Goal: Task Accomplishment & Management: Use online tool/utility

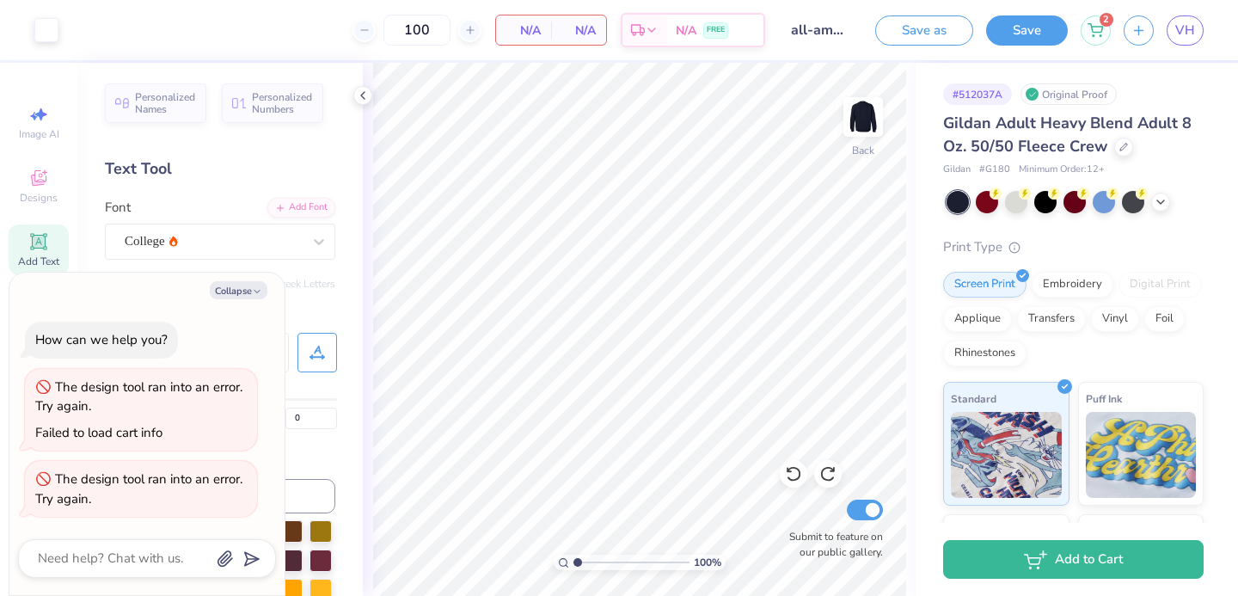
scroll to position [77, 0]
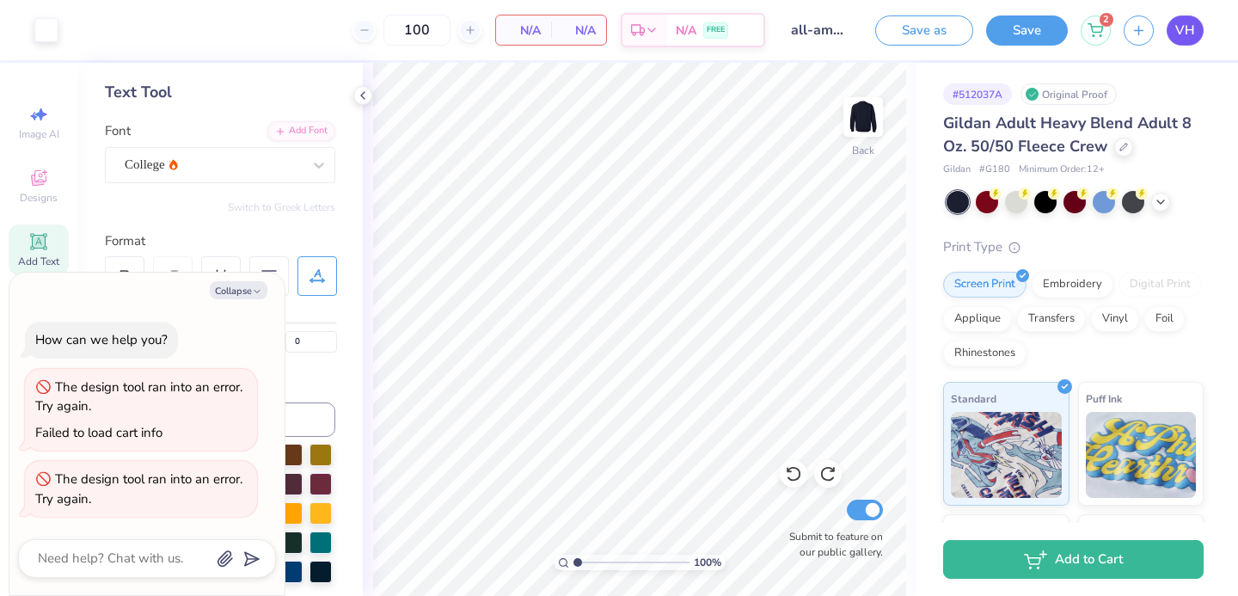
click at [1199, 31] on link "VH" at bounding box center [1185, 30] width 37 height 30
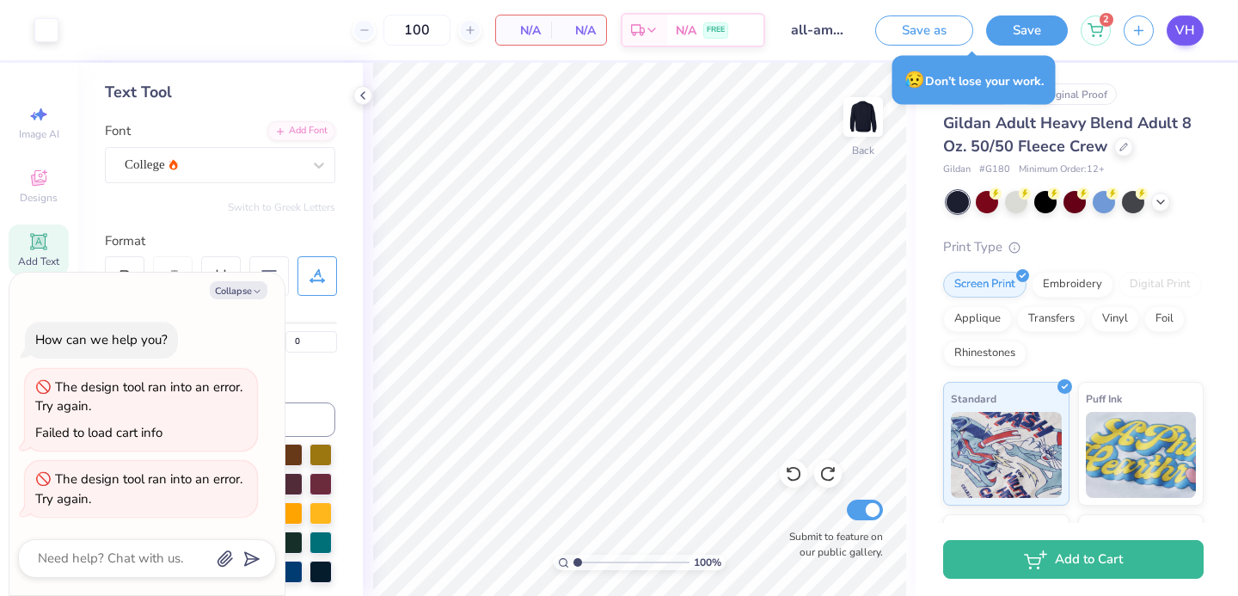
type textarea "x"
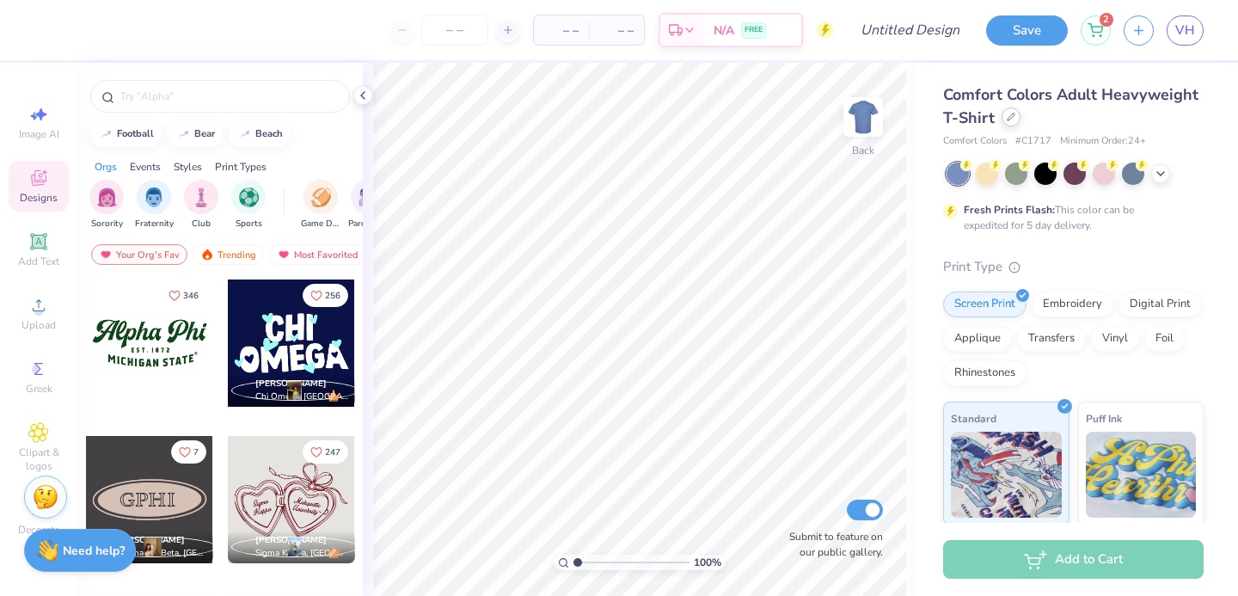
click at [1017, 116] on div at bounding box center [1011, 116] width 19 height 19
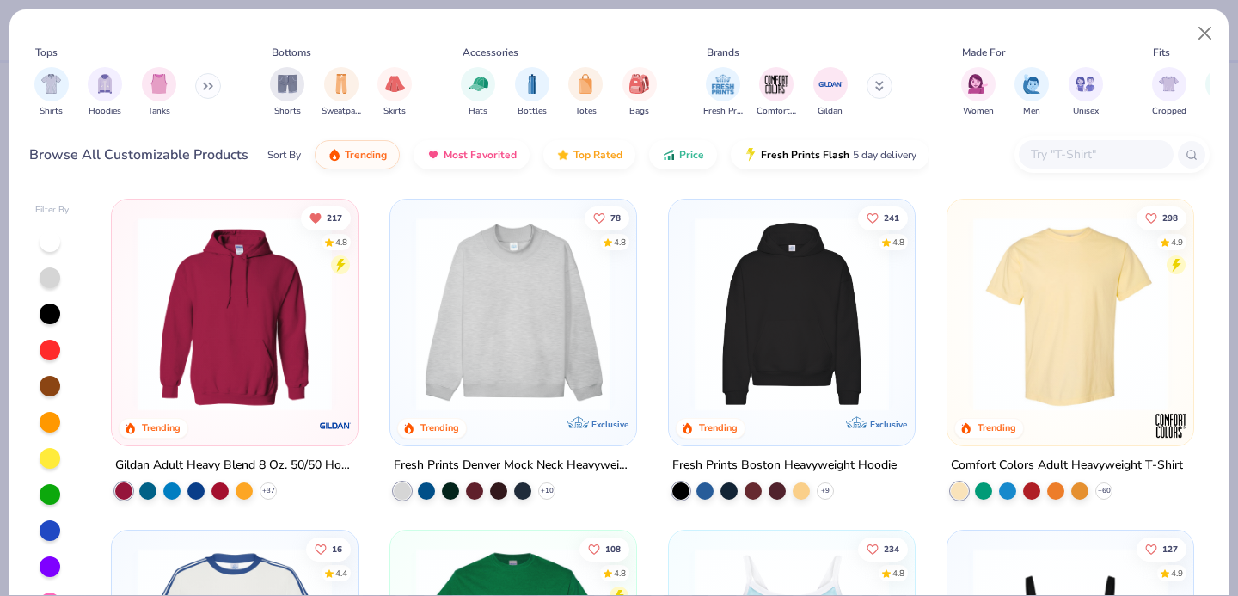
click at [1033, 157] on input "text" at bounding box center [1095, 154] width 132 height 20
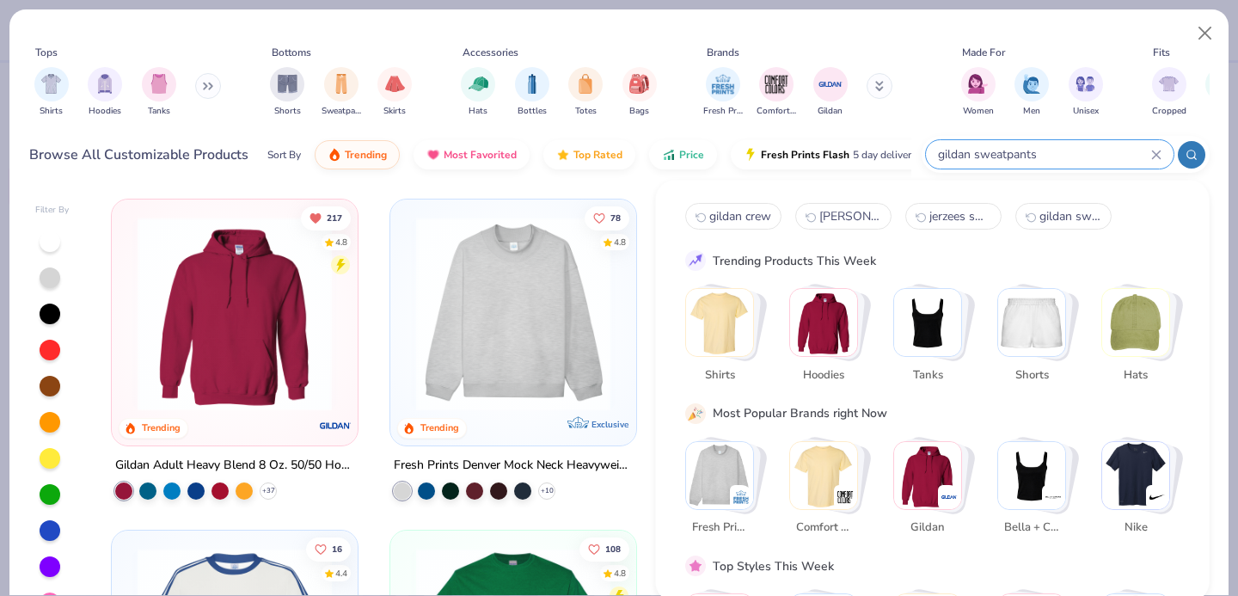
type input "gildan sweatpants"
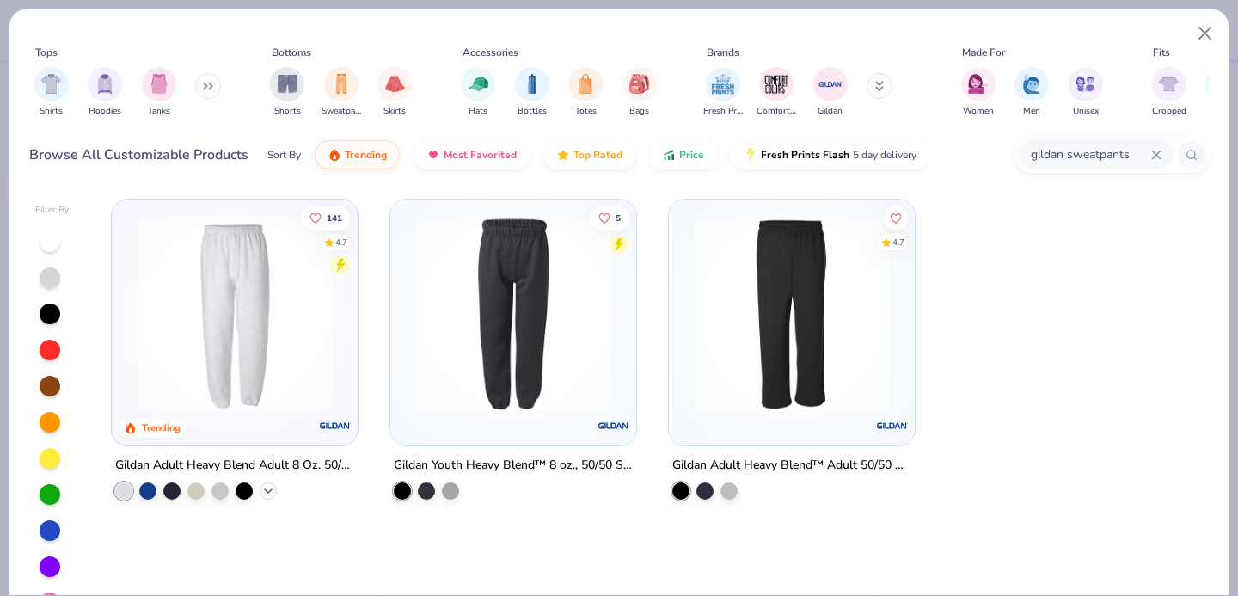
click at [267, 490] on icon at bounding box center [268, 491] width 14 height 14
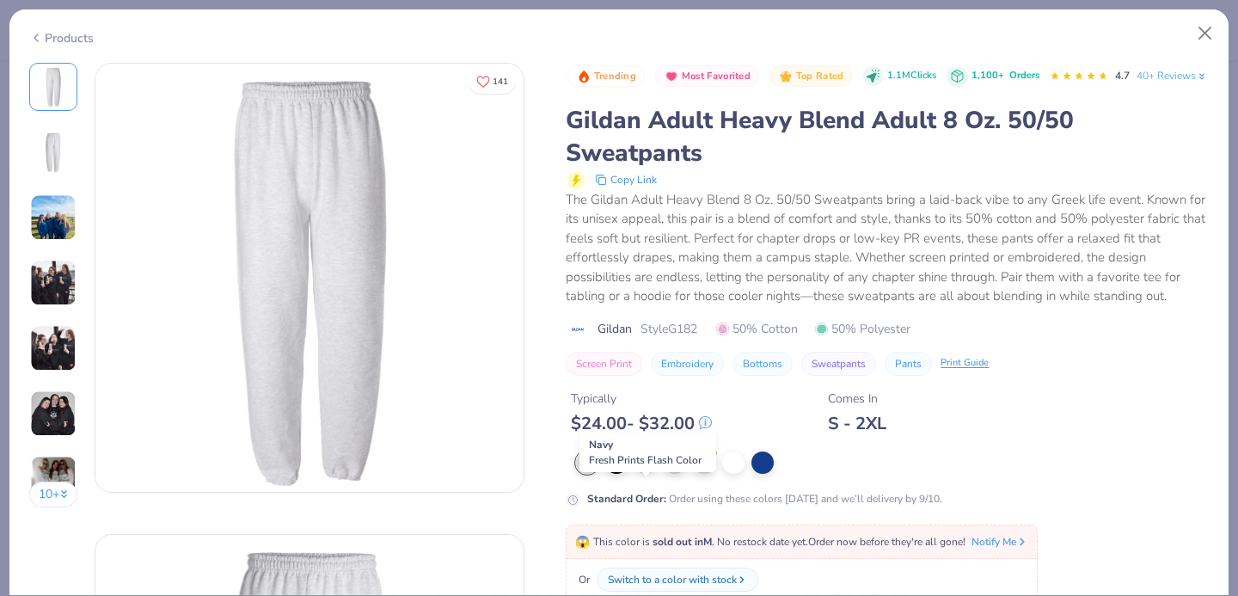
click at [647, 472] on div at bounding box center [646, 461] width 22 height 22
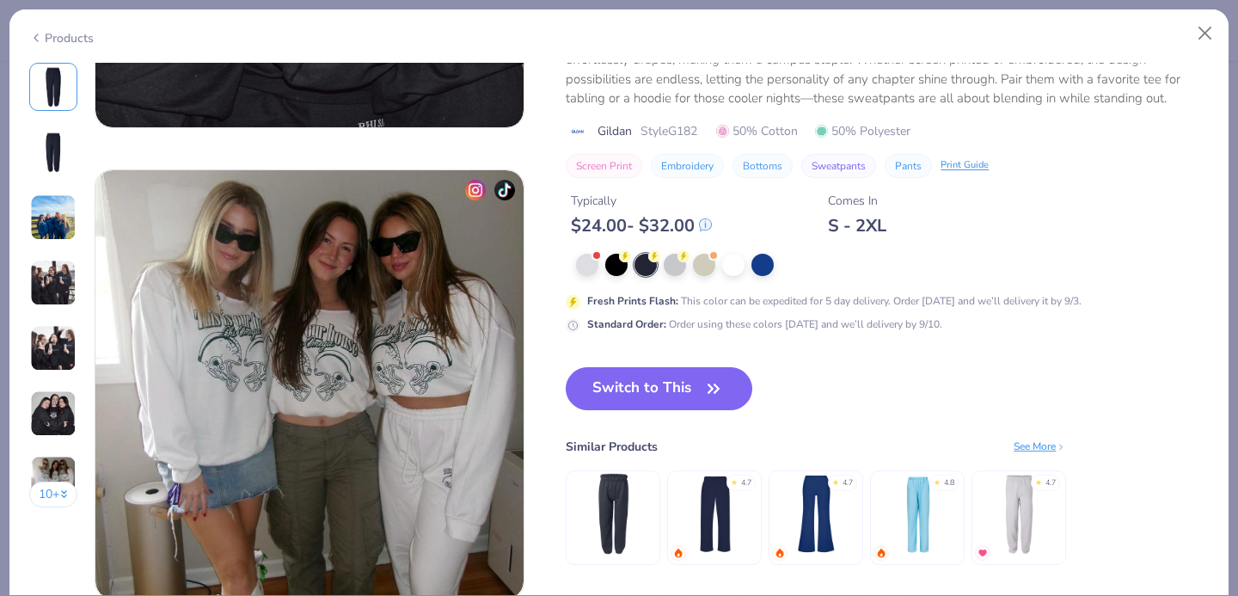
scroll to position [2720, 0]
click at [708, 385] on icon "button" at bounding box center [714, 389] width 24 height 24
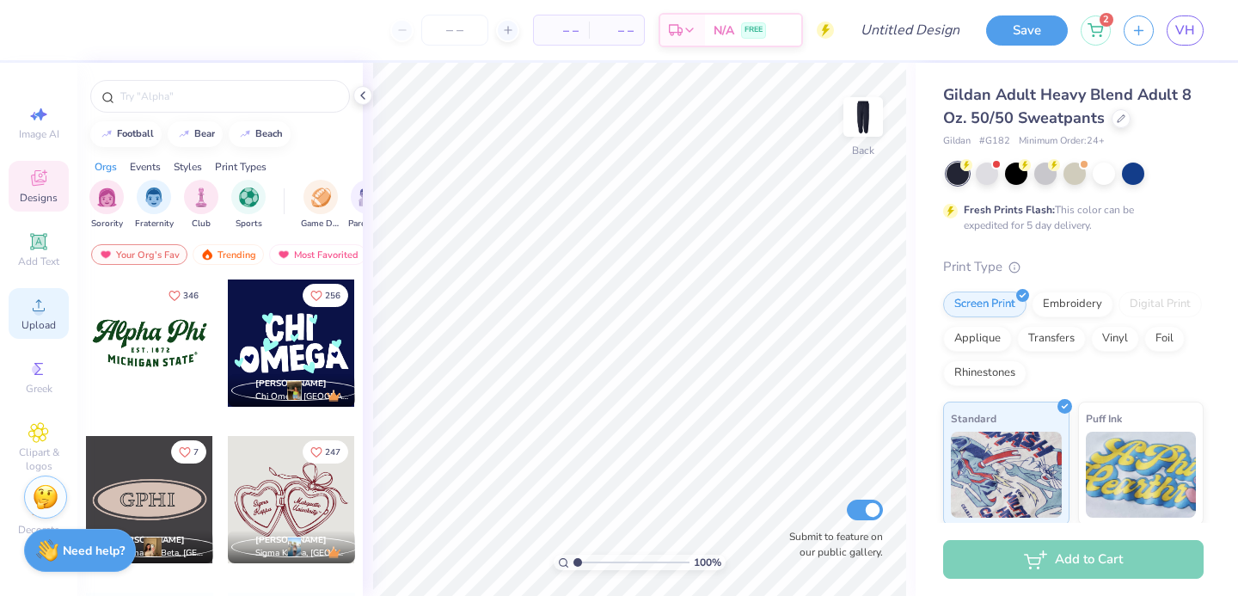
click at [33, 302] on icon at bounding box center [38, 305] width 21 height 21
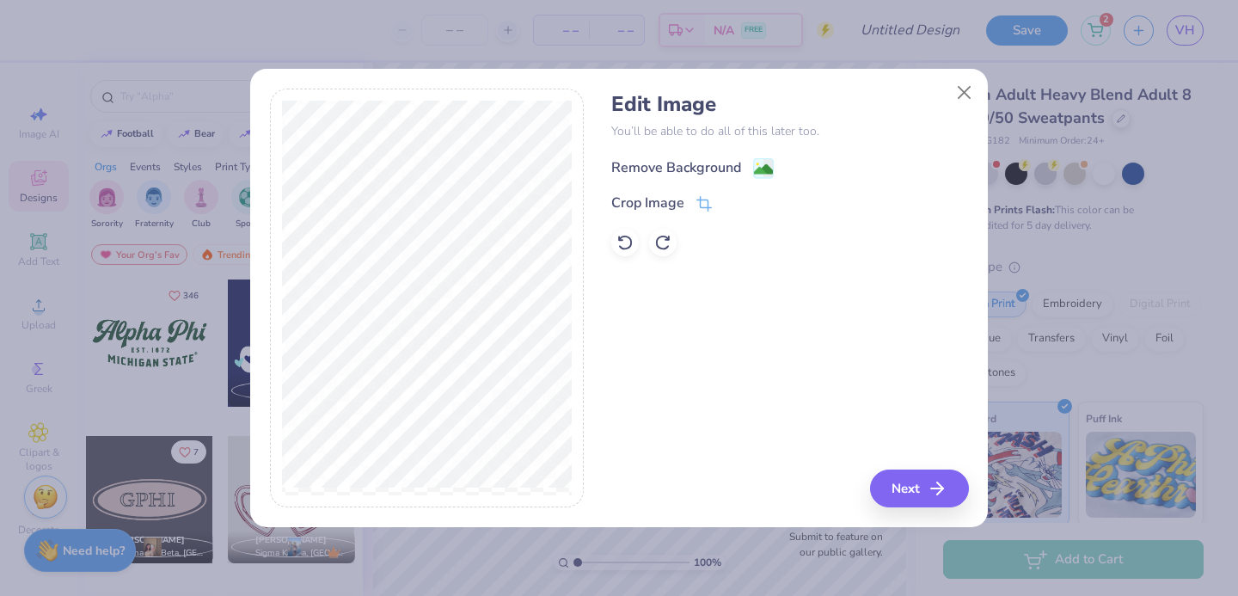
click at [637, 173] on div "Remove Background" at bounding box center [676, 167] width 130 height 21
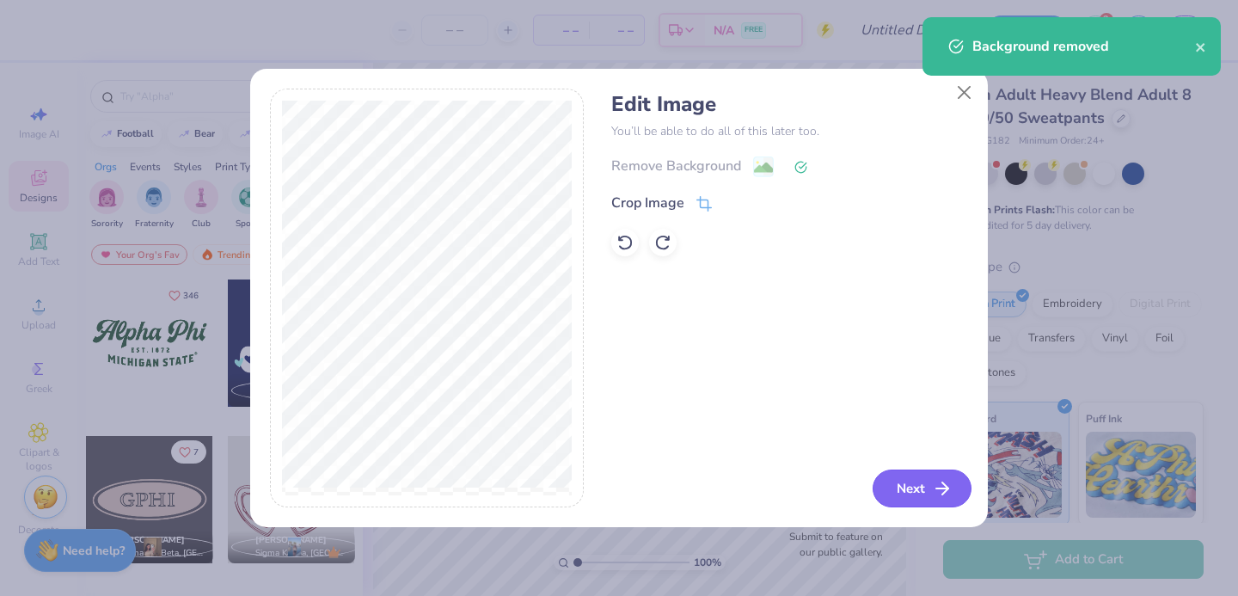
click at [914, 481] on button "Next" at bounding box center [922, 488] width 99 height 38
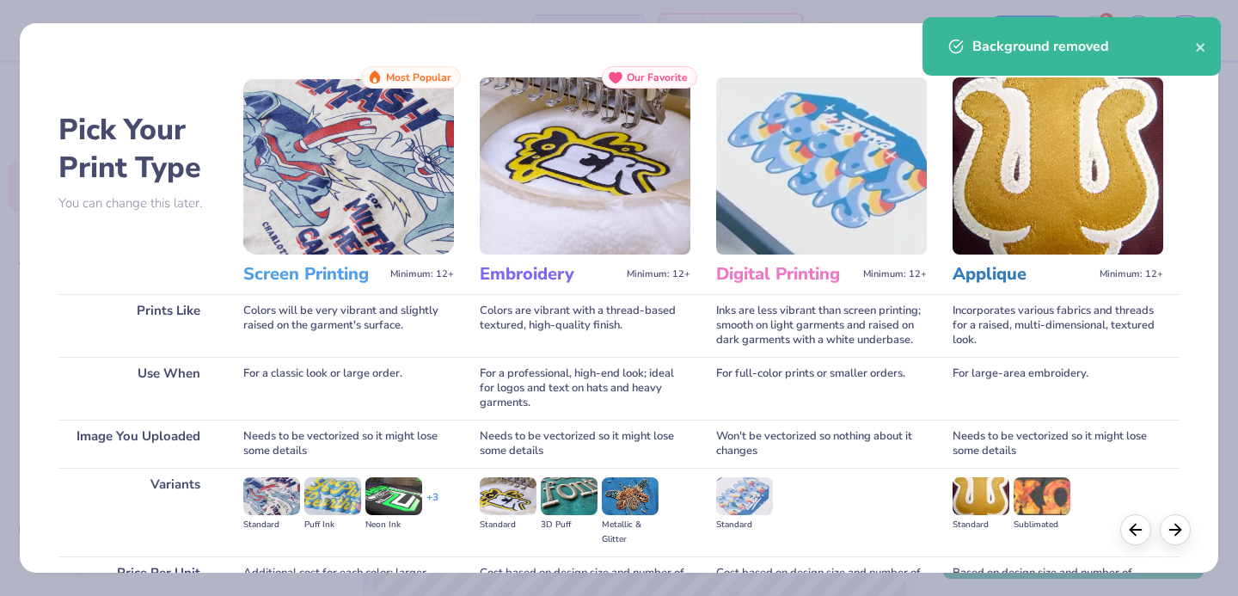
scroll to position [175, 0]
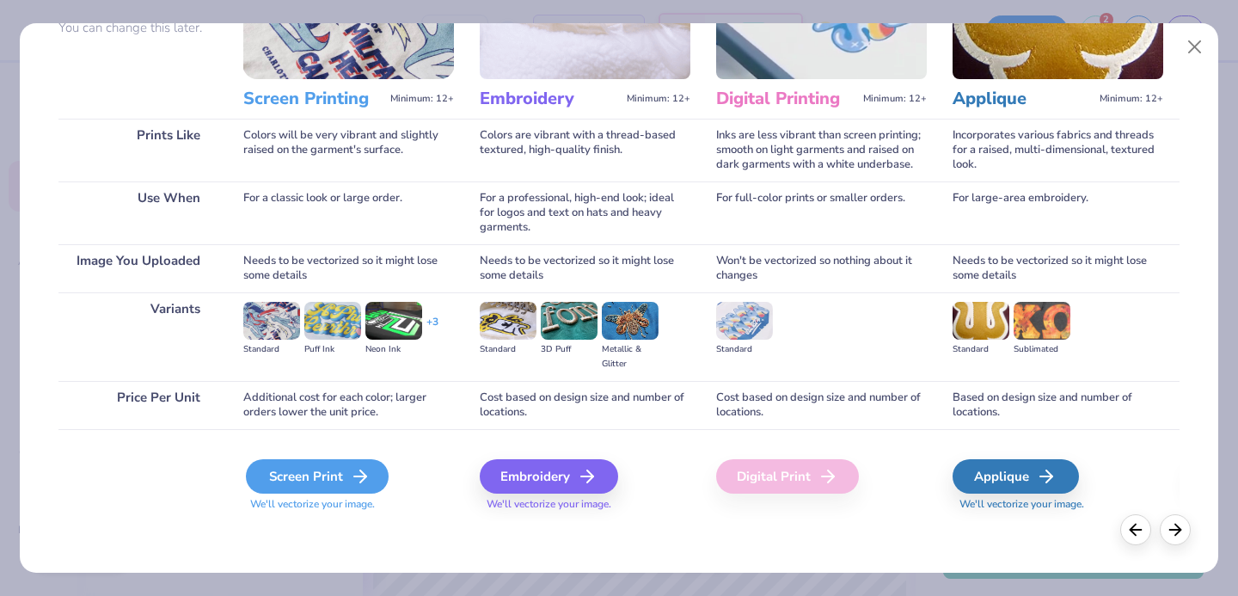
click at [343, 467] on div "Screen Print" at bounding box center [317, 476] width 143 height 34
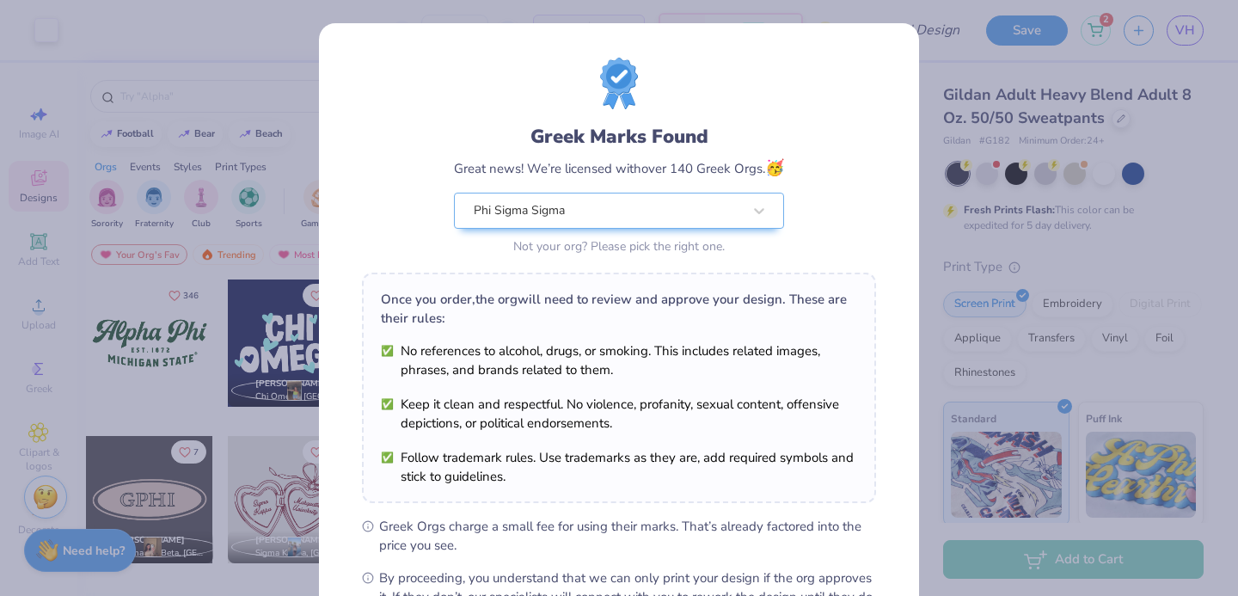
scroll to position [209, 0]
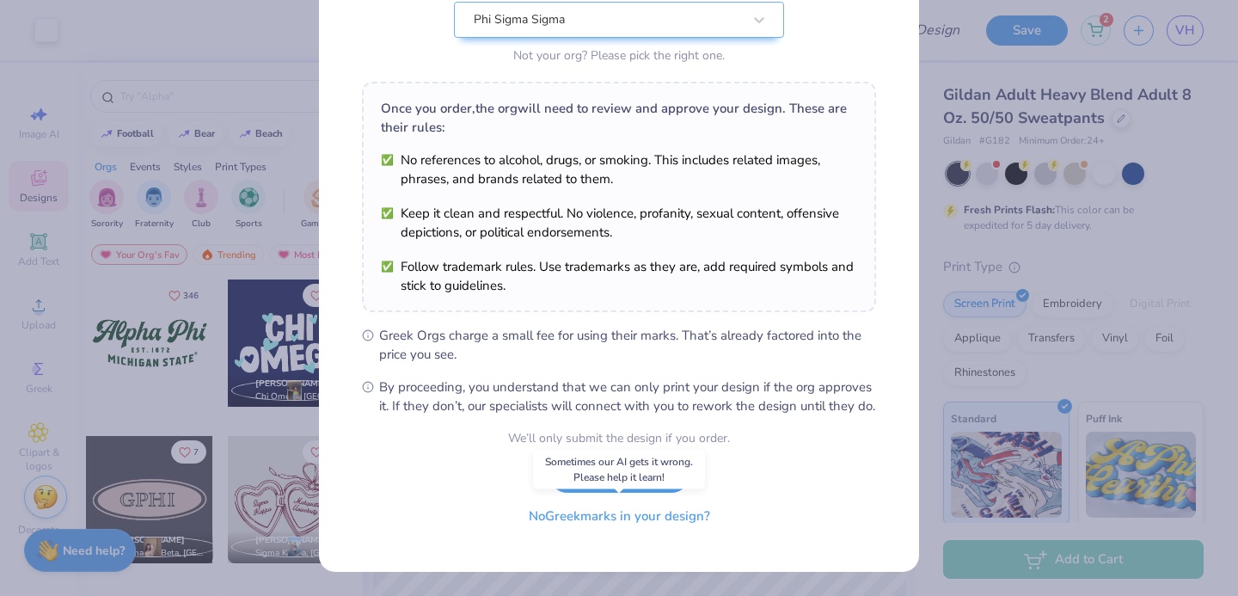
click at [611, 516] on button "No Greek marks in your design?" at bounding box center [619, 516] width 211 height 35
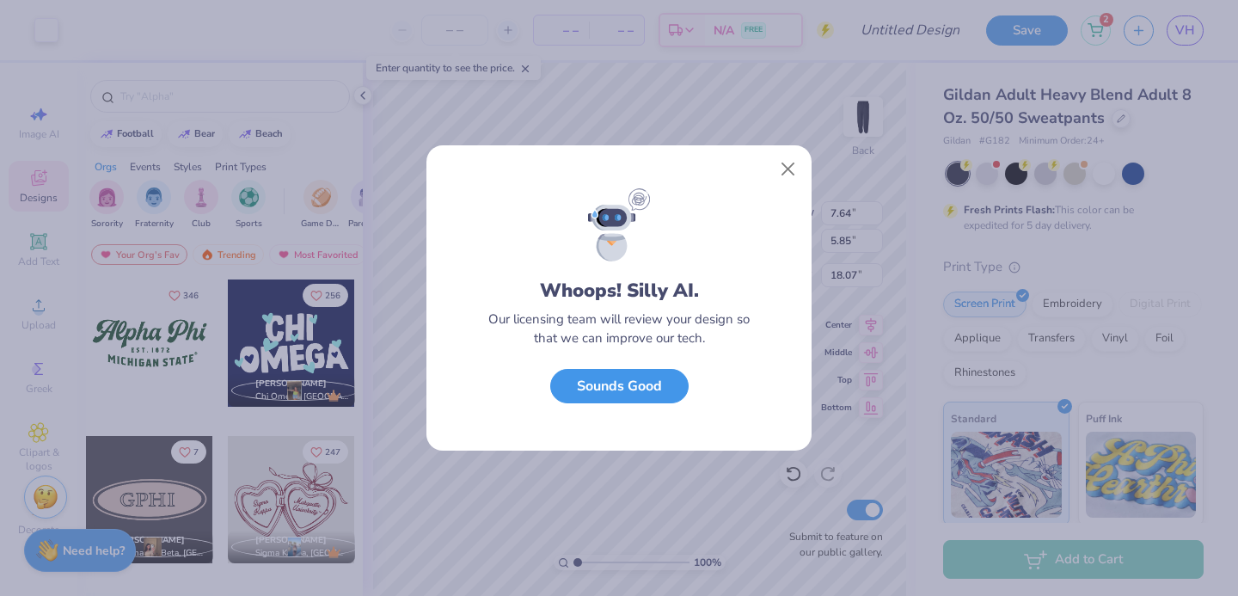
click at [628, 402] on button "Sounds Good" at bounding box center [619, 386] width 138 height 35
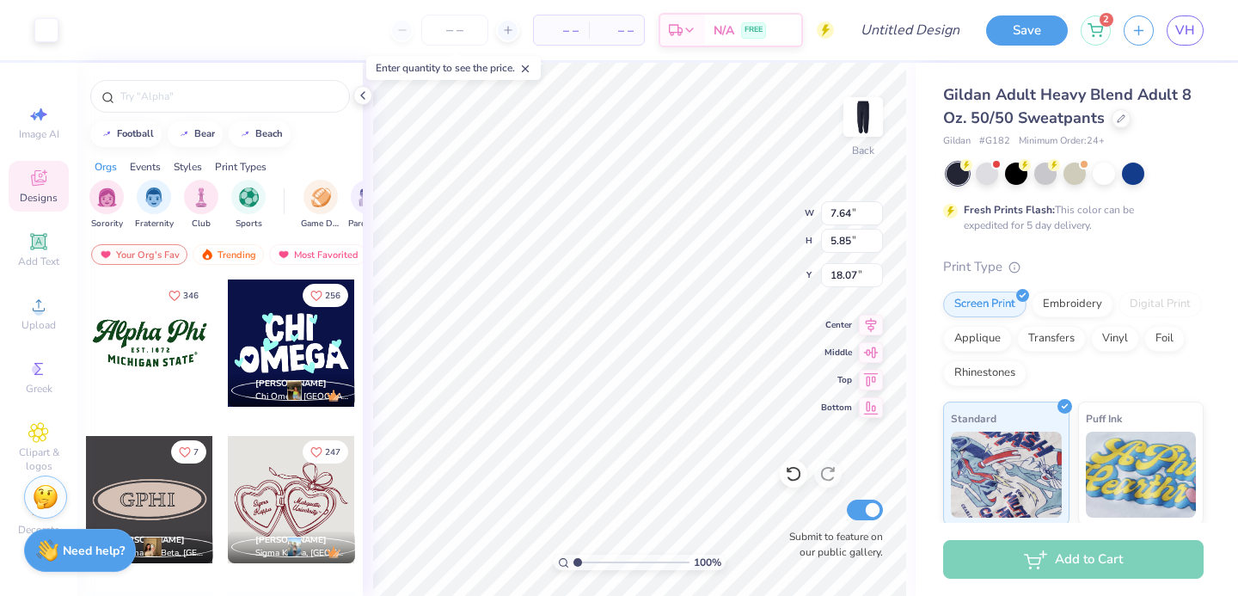
type input "5.20"
type input "3.99"
type input "4.38"
click at [464, 44] on input "number" at bounding box center [454, 30] width 67 height 31
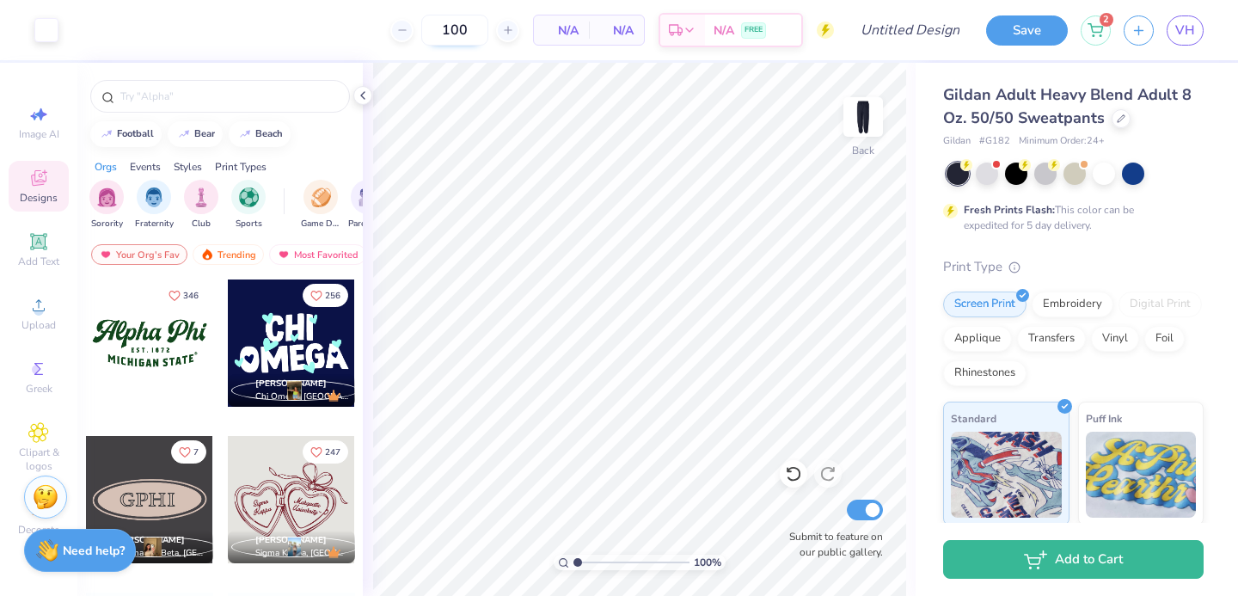
type input "100"
type input "4.55"
